Goal: Task Accomplishment & Management: Use online tool/utility

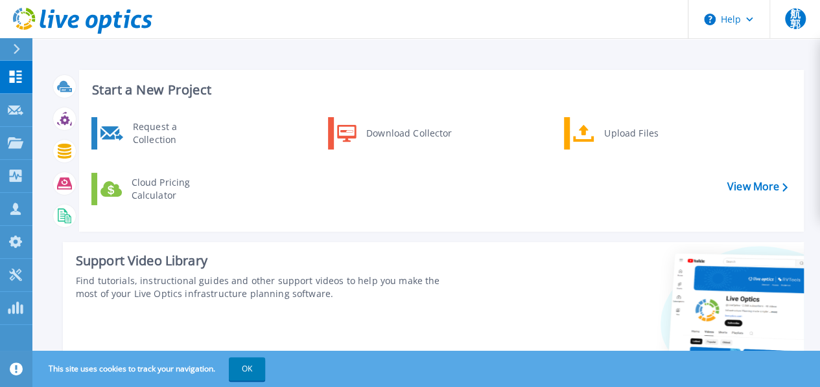
click at [22, 49] on div at bounding box center [22, 49] width 21 height 22
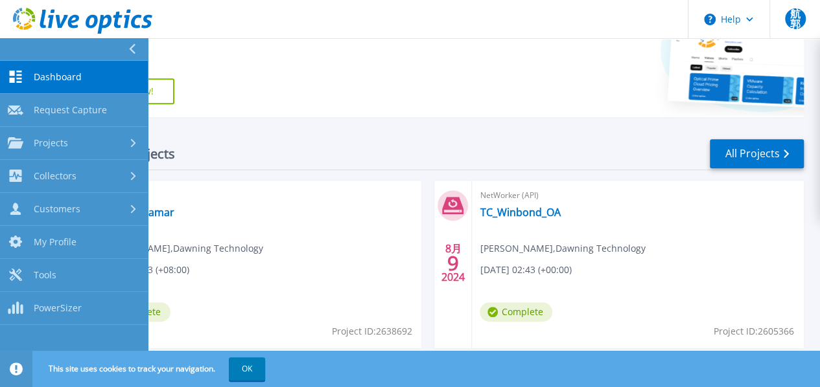
scroll to position [389, 0]
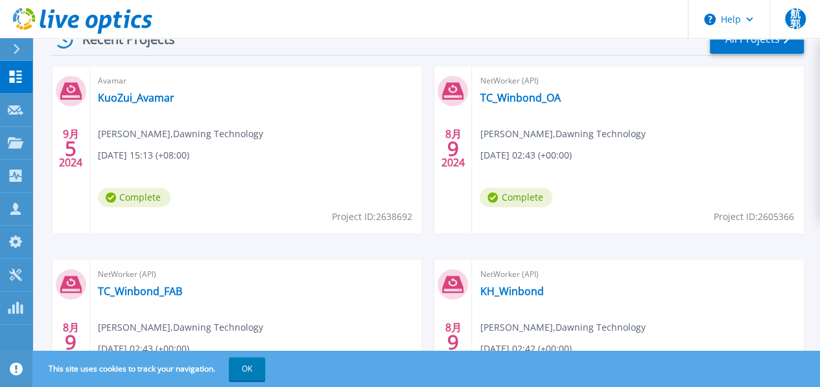
click at [364, 287] on div "9月 5 2024 Avamar KuoZui_Avamar jimmy Kuo , Dawning Technology 09/05/2024, 15:13…" at bounding box center [422, 259] width 764 height 387
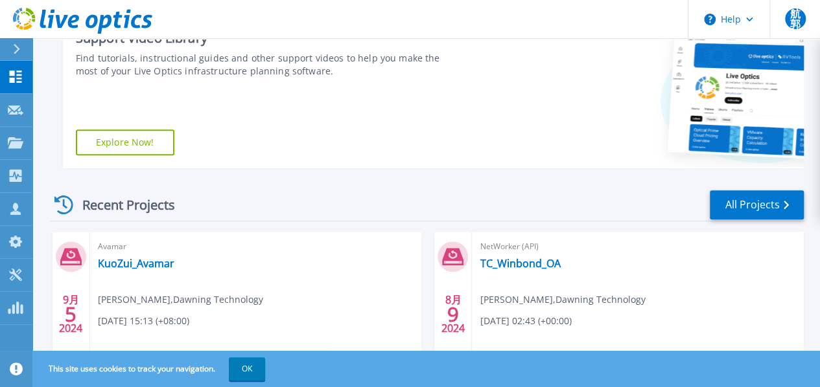
scroll to position [130, 0]
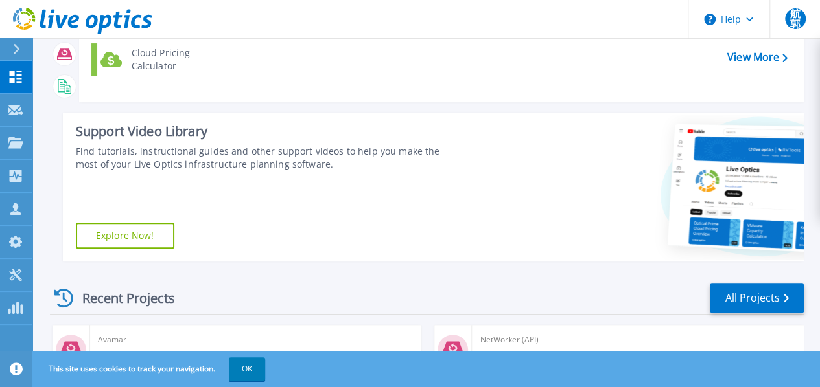
click at [13, 51] on icon at bounding box center [16, 49] width 7 height 10
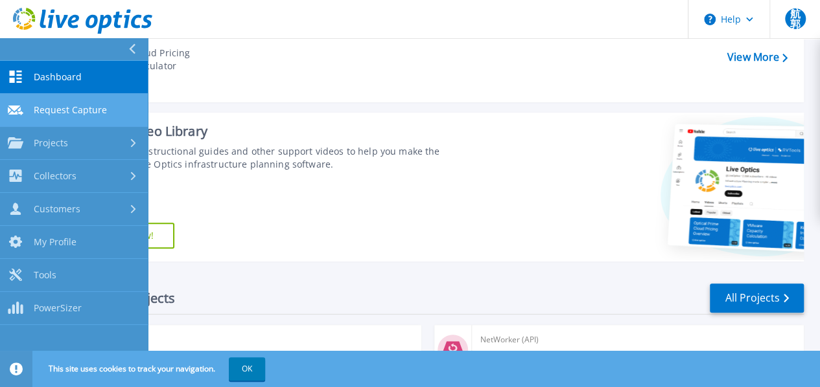
click at [113, 108] on link "Request Capture Request Capture" at bounding box center [74, 110] width 148 height 33
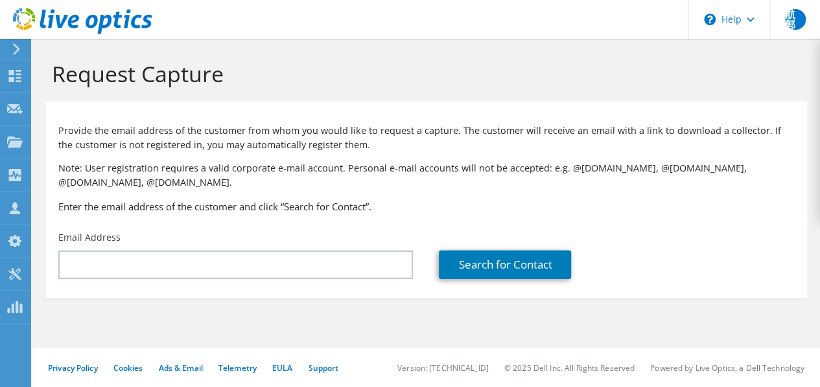
click at [16, 54] on icon at bounding box center [17, 49] width 10 height 12
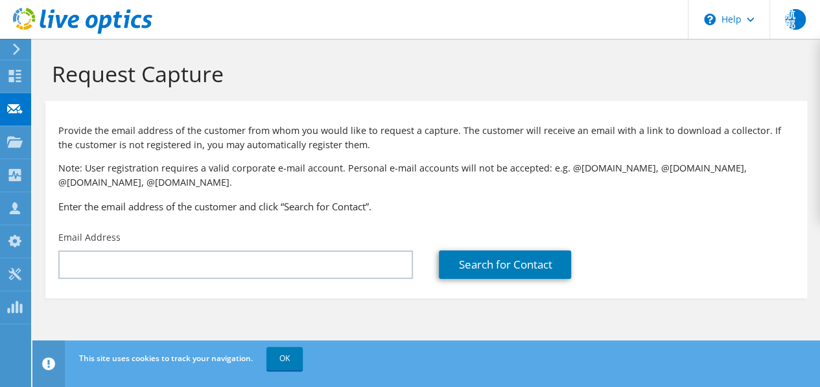
click at [8, 47] on div at bounding box center [14, 49] width 14 height 12
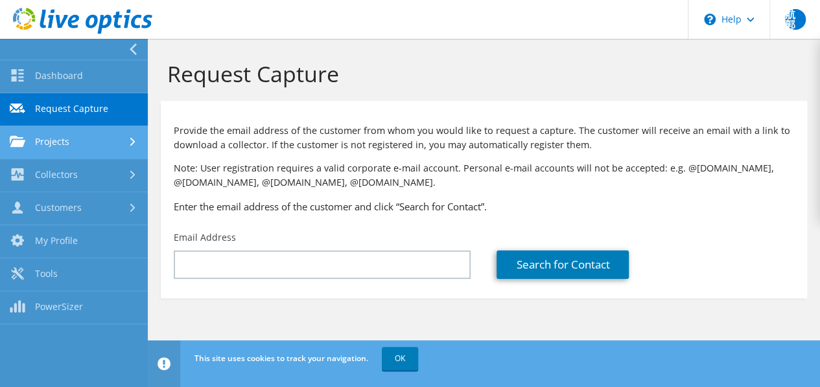
click at [116, 141] on link "Projects" at bounding box center [74, 142] width 148 height 33
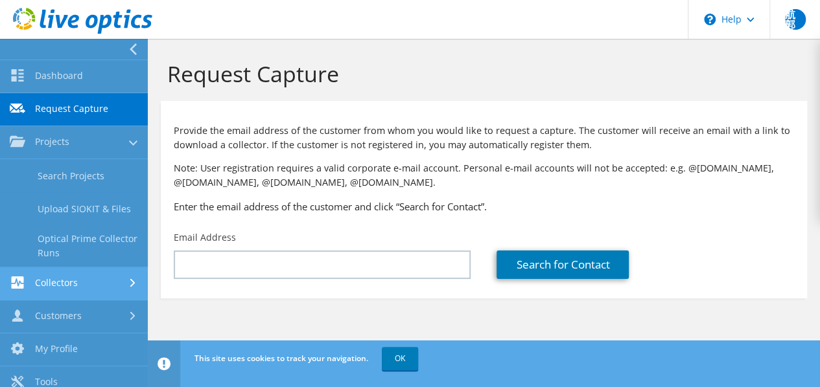
click at [117, 283] on link "Collectors" at bounding box center [74, 284] width 148 height 33
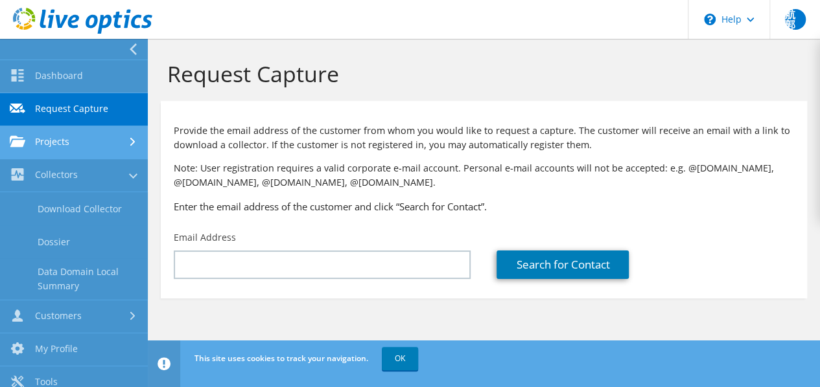
click at [97, 143] on link "Projects" at bounding box center [74, 142] width 148 height 33
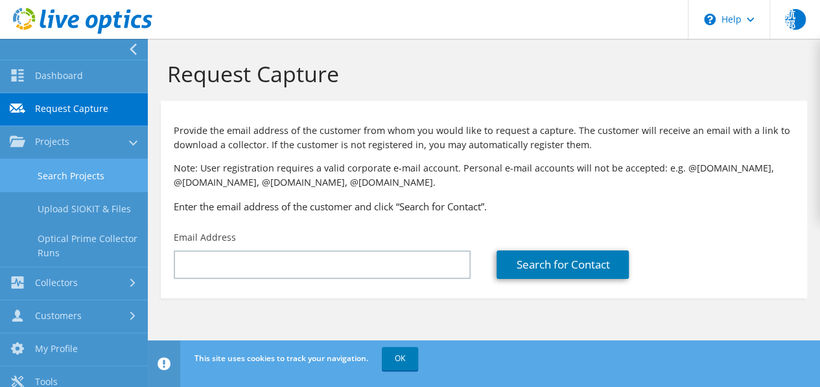
click at [91, 173] on link "Search Projects" at bounding box center [74, 175] width 148 height 33
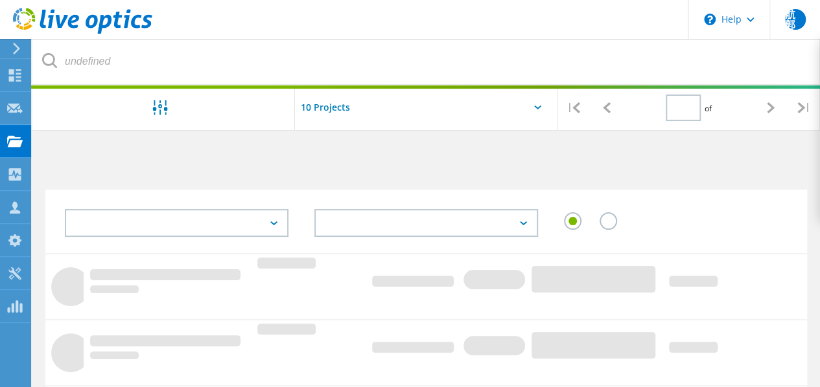
type input "1"
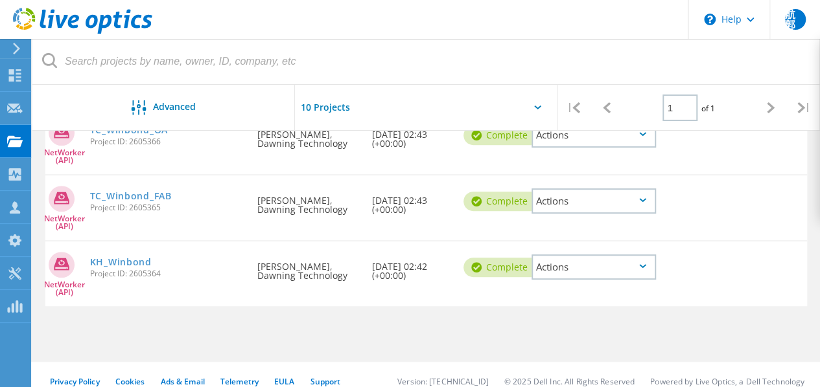
scroll to position [255, 0]
